Goal: Use online tool/utility: Use online tool/utility

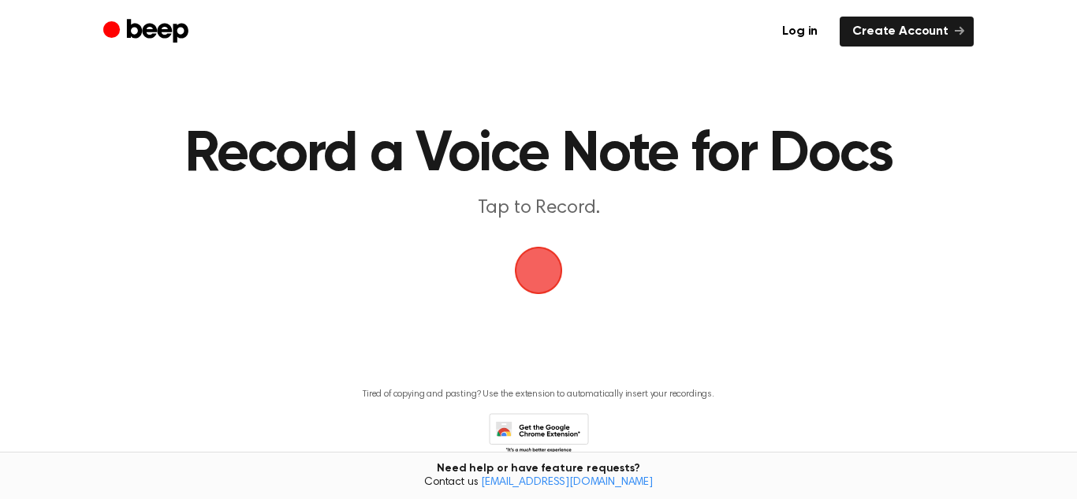
click at [544, 293] on span "button" at bounding box center [538, 270] width 58 height 58
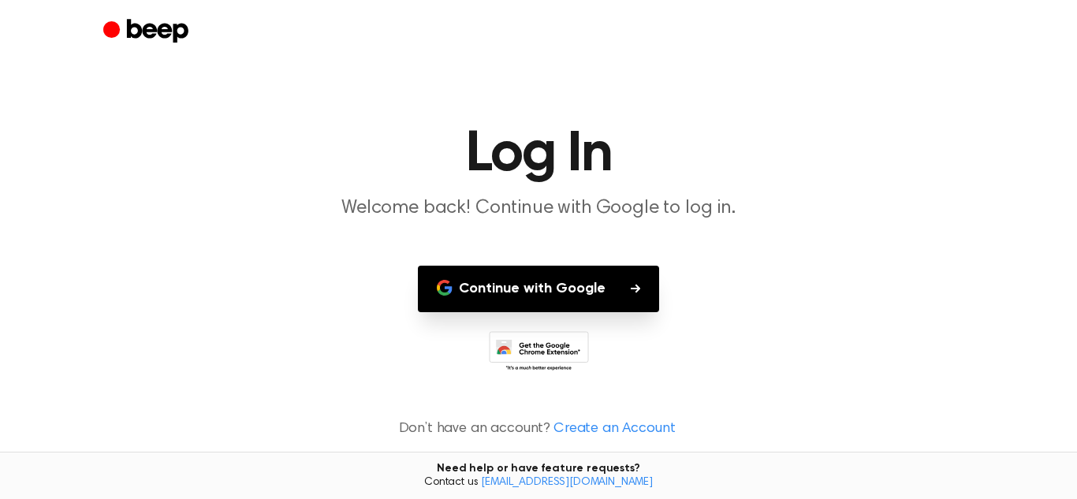
click at [544, 293] on button "Continue with Google" at bounding box center [538, 289] width 241 height 47
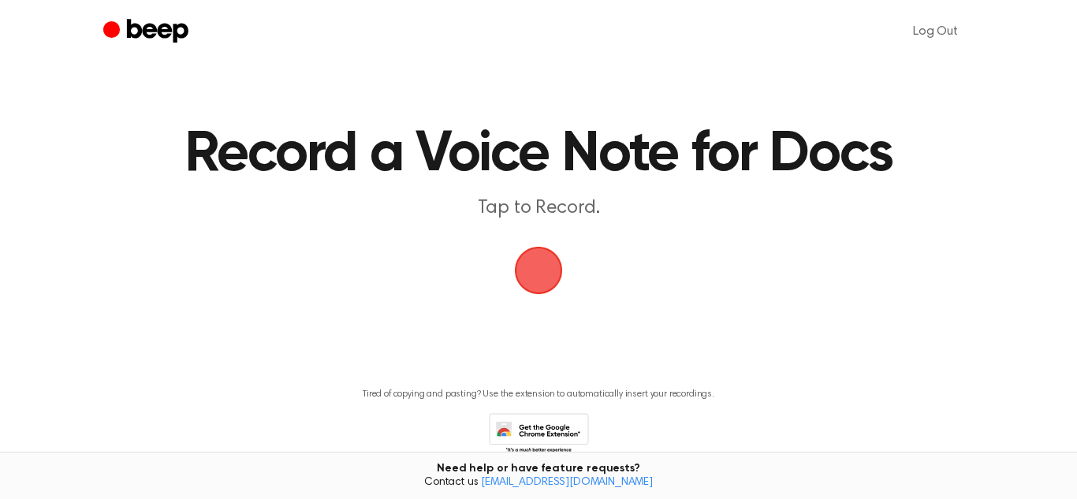
click at [552, 277] on span "button" at bounding box center [538, 270] width 57 height 57
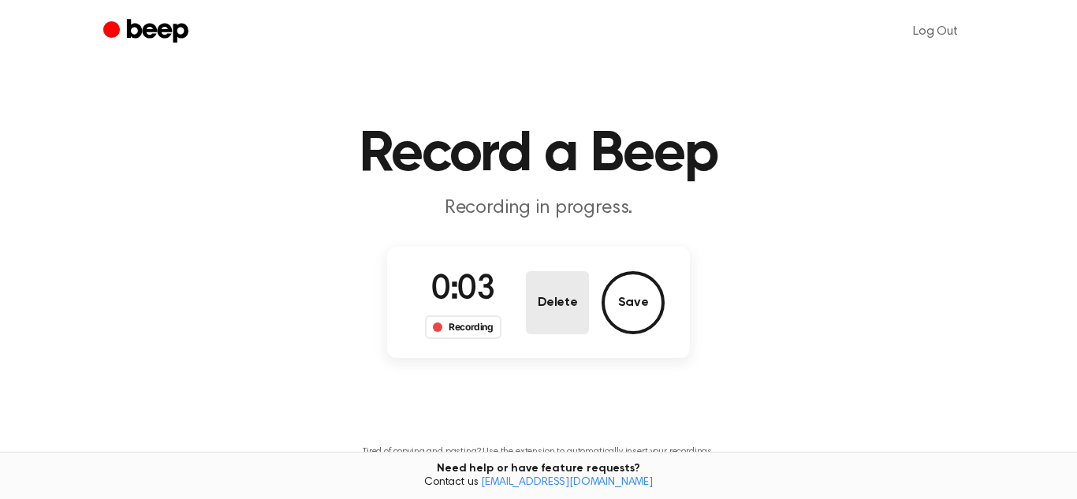
click at [547, 287] on button "Delete" at bounding box center [557, 302] width 63 height 63
